Goal: Ask a question: Seek information or help from site administrators or community

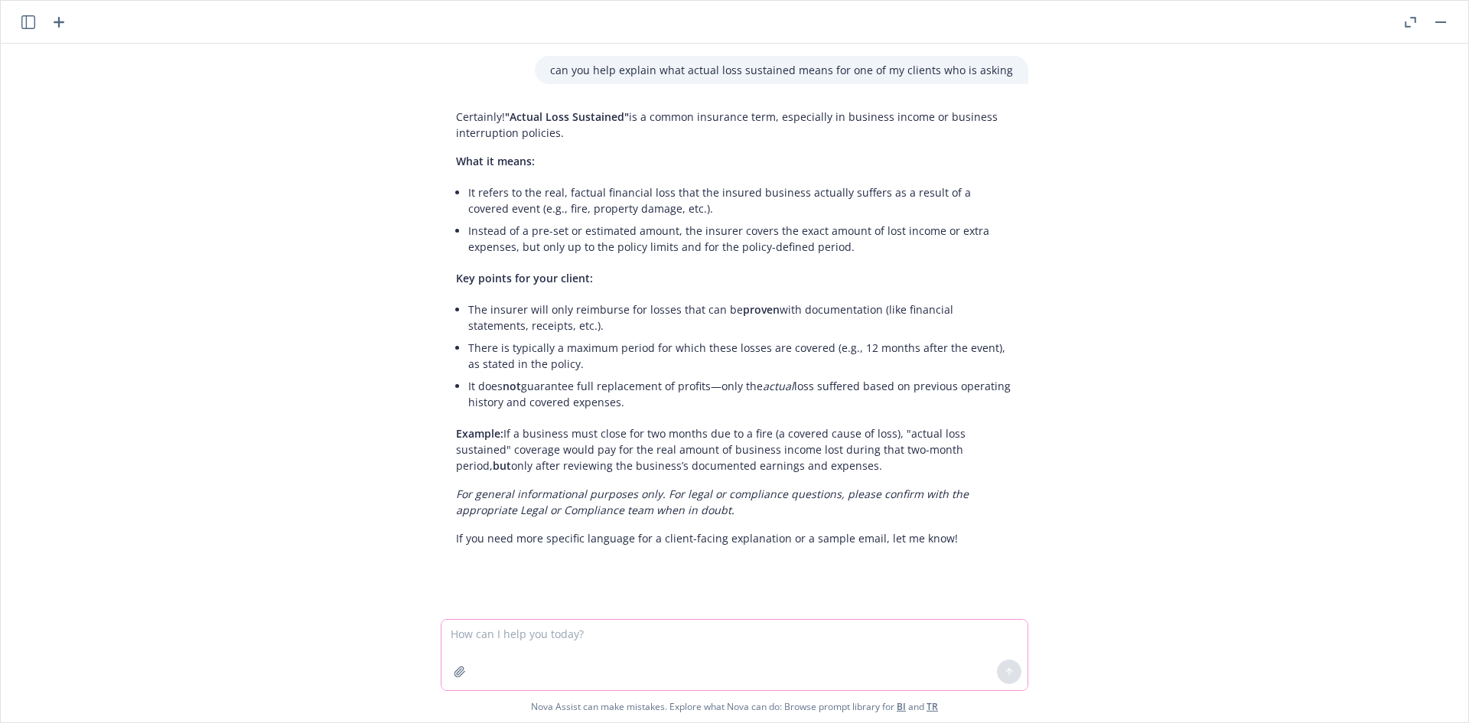
click at [595, 648] on textarea at bounding box center [735, 655] width 586 height 70
type textarea "s"
type textarea "is there a deductible in this case?"
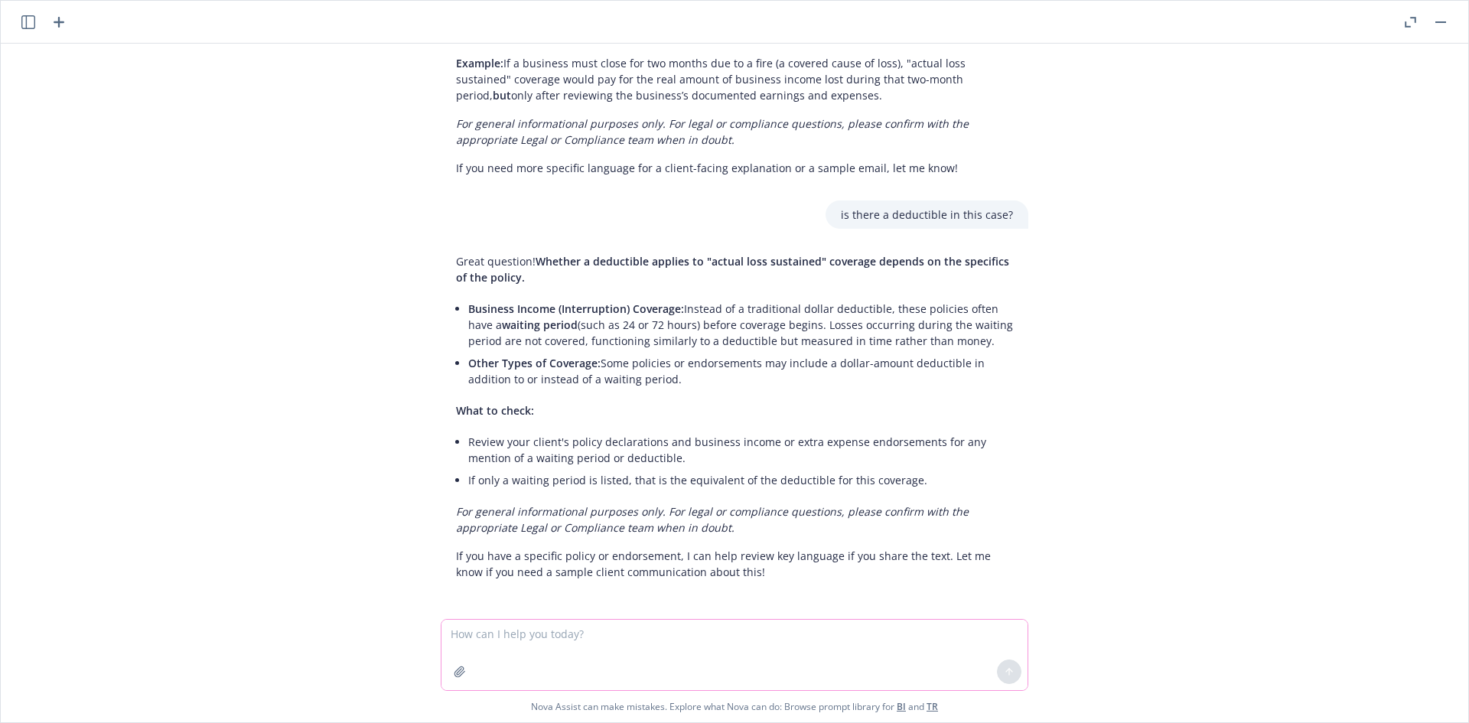
scroll to position [374, 0]
